Goal: Task Accomplishment & Management: Manage account settings

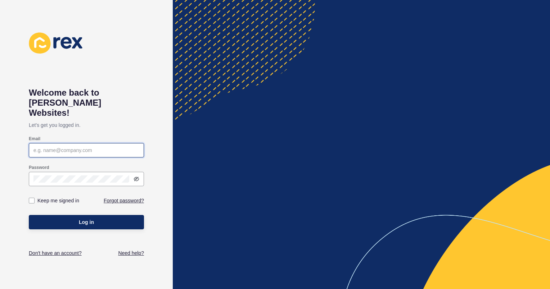
click at [57, 147] on input "Email" at bounding box center [86, 150] width 106 height 7
type input "[PERSON_NAME][EMAIL_ADDRESS][DOMAIN_NAME]"
click at [139, 176] on icon at bounding box center [137, 179] width 6 height 6
click at [29, 215] on button "Log in" at bounding box center [86, 222] width 115 height 14
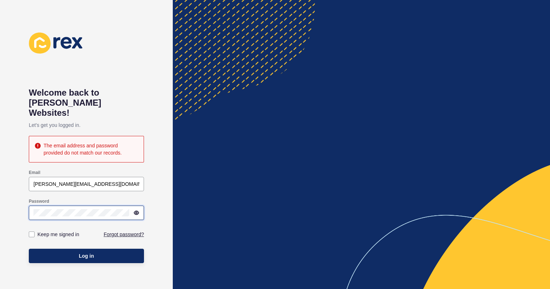
click at [23, 203] on div "Welcome back to [PERSON_NAME] Websites! Let's get you logged in. The email addr…" at bounding box center [86, 144] width 173 height 289
click at [29, 249] on button "Log in" at bounding box center [86, 256] width 115 height 14
drag, startPoint x: 87, startPoint y: 207, endPoint x: 23, endPoint y: 204, distance: 64.5
click at [23, 204] on div "Welcome back to [PERSON_NAME] Websites! Let's get you logged in. The email addr…" at bounding box center [86, 144] width 173 height 289
drag, startPoint x: 77, startPoint y: 207, endPoint x: 155, endPoint y: 228, distance: 81.2
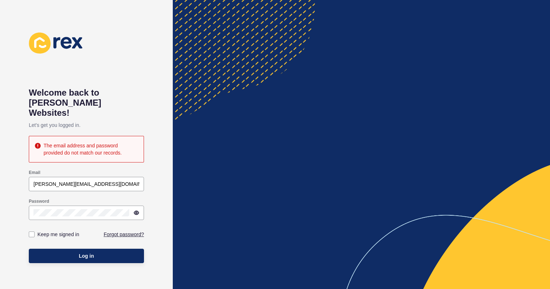
click at [156, 228] on div "Welcome back to [PERSON_NAME] Websites! Let's get you logged in. The email addr…" at bounding box center [86, 144] width 173 height 289
click at [24, 203] on div "Welcome back to [PERSON_NAME] Websites! Let's get you logged in. The email addr…" at bounding box center [86, 144] width 173 height 289
click at [29, 249] on button "Log in" at bounding box center [86, 256] width 115 height 14
click at [124, 224] on div "Keep me signed in Forgot password?" at bounding box center [86, 235] width 115 height 22
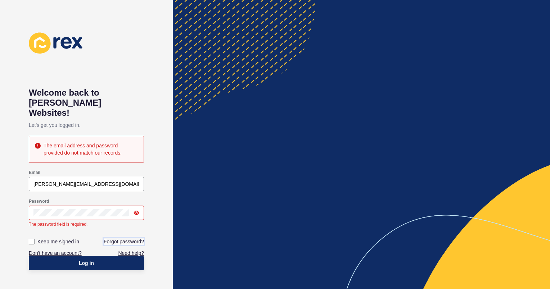
click at [117, 238] on link "Forgot password?" at bounding box center [124, 241] width 40 height 7
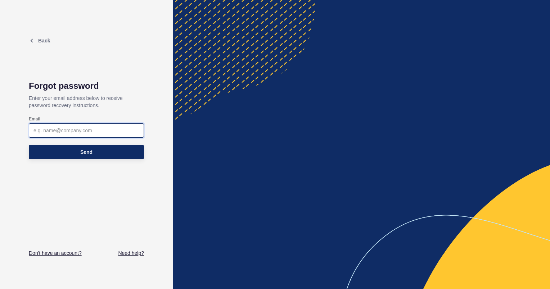
click at [61, 132] on input "Email" at bounding box center [86, 130] width 106 height 7
type input "[PERSON_NAME][EMAIL_ADDRESS][DOMAIN_NAME]"
